Goal: Task Accomplishment & Management: Use online tool/utility

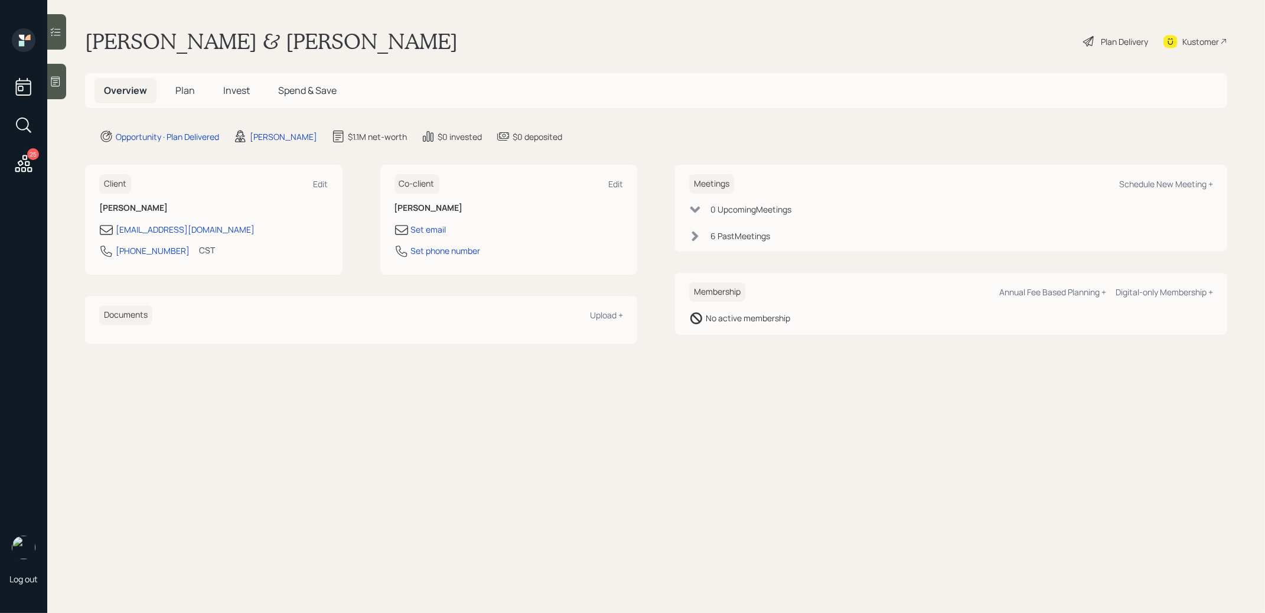
click at [185, 89] on span "Plan" at bounding box center [184, 90] width 19 height 13
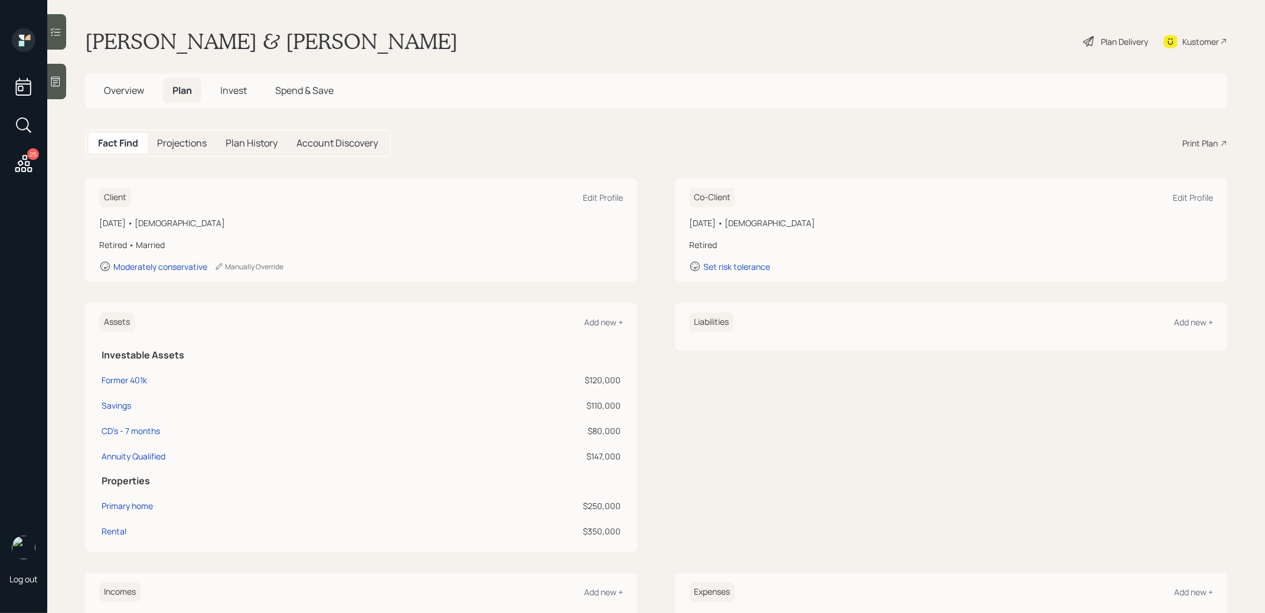
click at [1192, 145] on div "Print Plan" at bounding box center [1200, 143] width 35 height 12
